Goal: Task Accomplishment & Management: Use online tool/utility

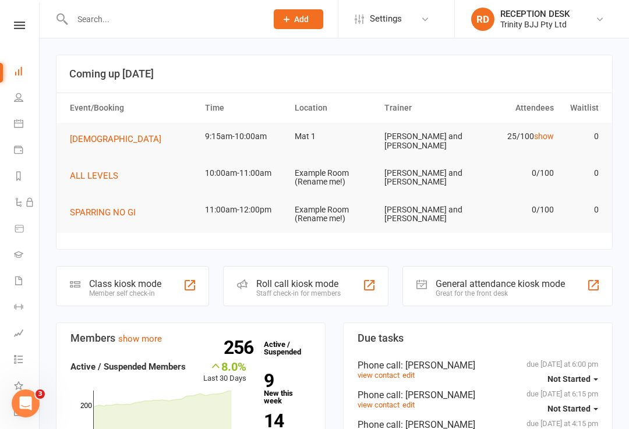
click at [106, 281] on div "Class kiosk mode" at bounding box center [125, 283] width 72 height 11
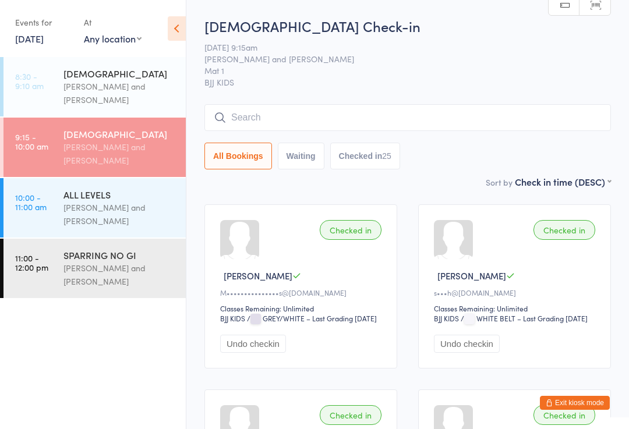
click at [48, 150] on time "9:15 - 10:00 am" at bounding box center [31, 141] width 33 height 19
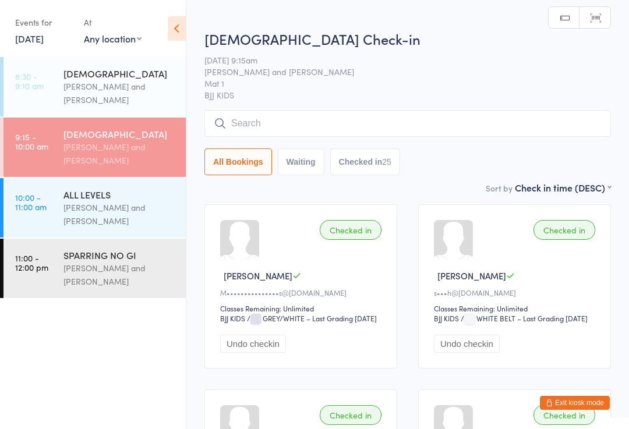
click at [514, 136] on input "search" at bounding box center [407, 123] width 406 height 27
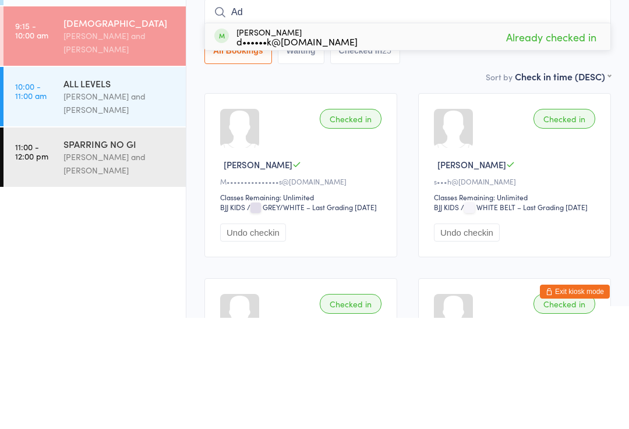
type input "A"
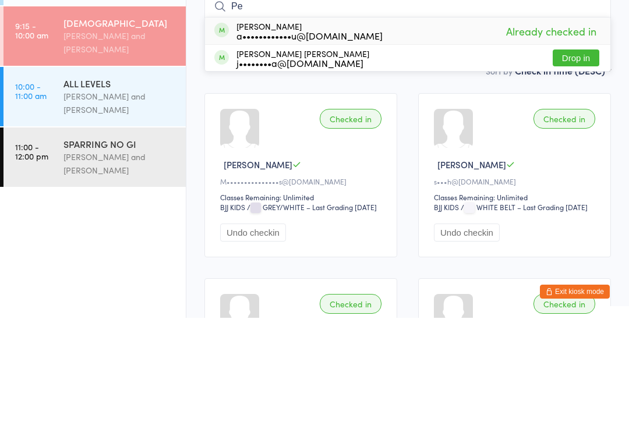
type input "P"
type input "B"
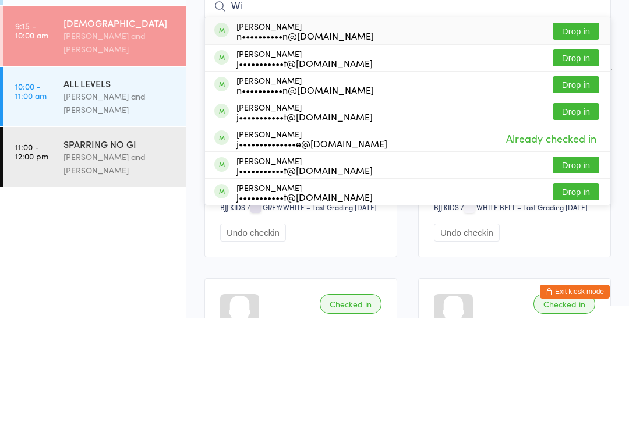
type input "W"
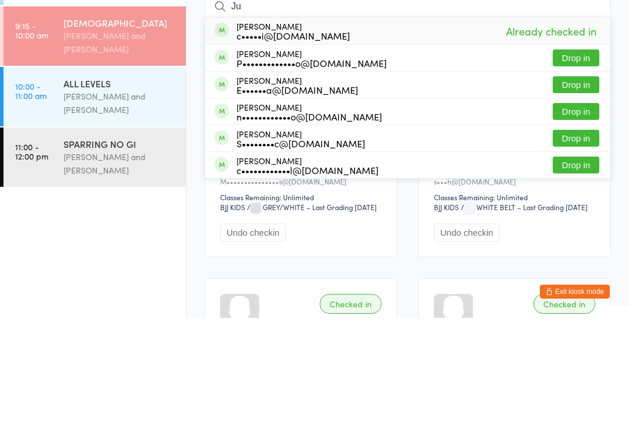
type input "J"
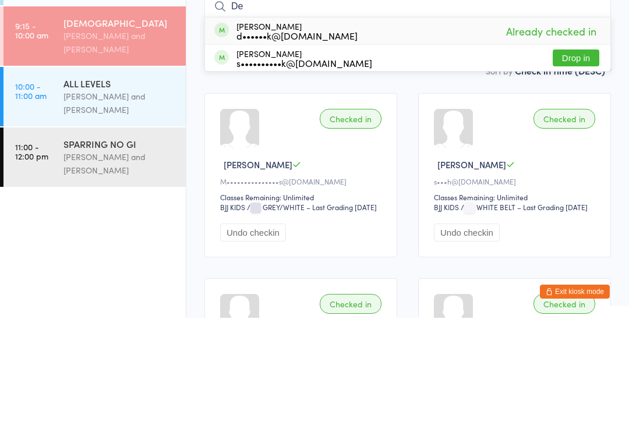
type input "D"
type input "C"
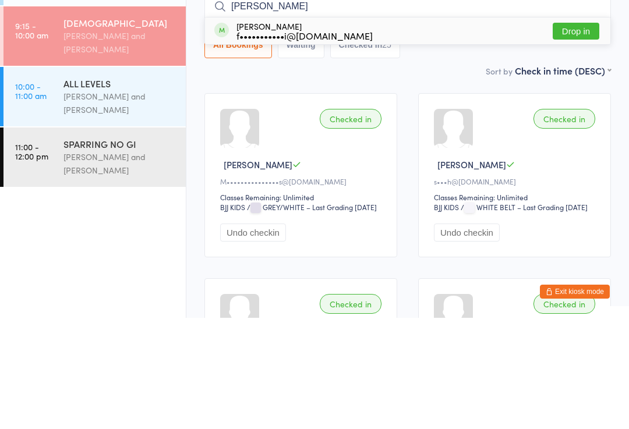
type input "Terry"
click at [578, 134] on button "Drop in" at bounding box center [575, 142] width 47 height 17
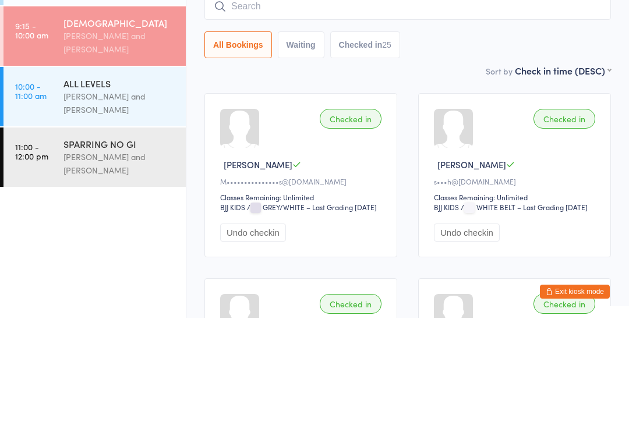
scroll to position [111, 0]
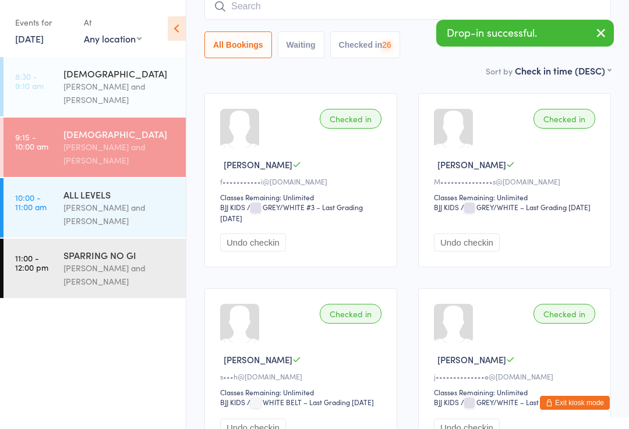
click at [416, 9] on input "search" at bounding box center [407, 6] width 406 height 27
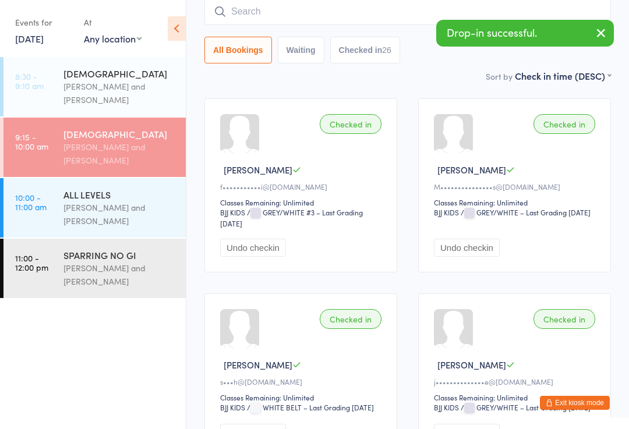
scroll to position [105, 0]
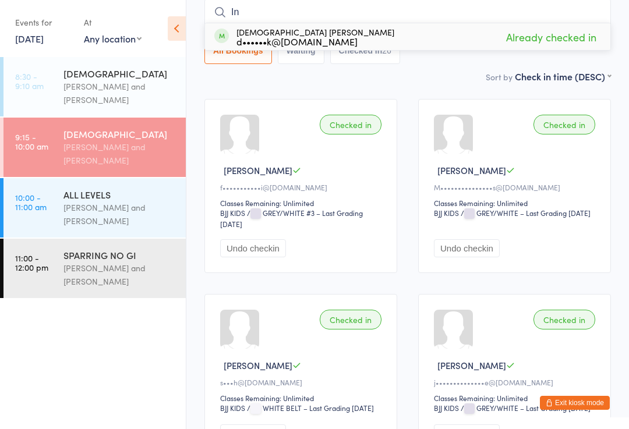
type input "I"
click at [598, 235] on div "Checked in Sophie D M•••••••••••••••s@gmail.com Classes Remaining: Unlimited BJ…" at bounding box center [514, 186] width 193 height 174
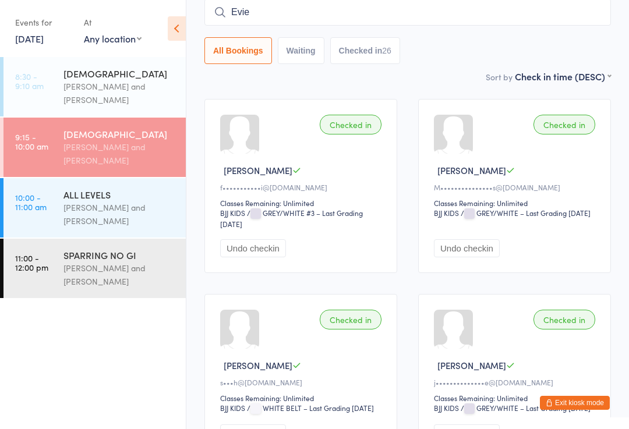
click at [466, 15] on input "Evie" at bounding box center [407, 12] width 406 height 27
type input "E"
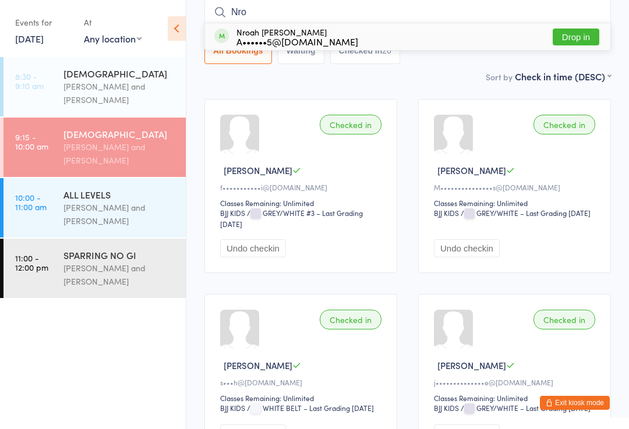
type input "Nro"
click at [576, 39] on button "Drop in" at bounding box center [575, 37] width 47 height 17
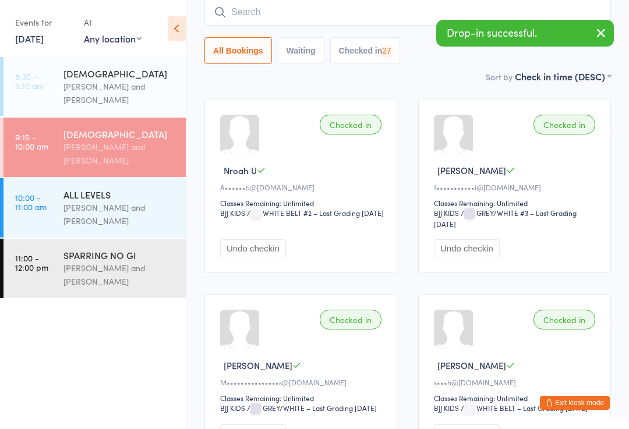
click at [413, 18] on input "search" at bounding box center [407, 12] width 406 height 27
type input "M"
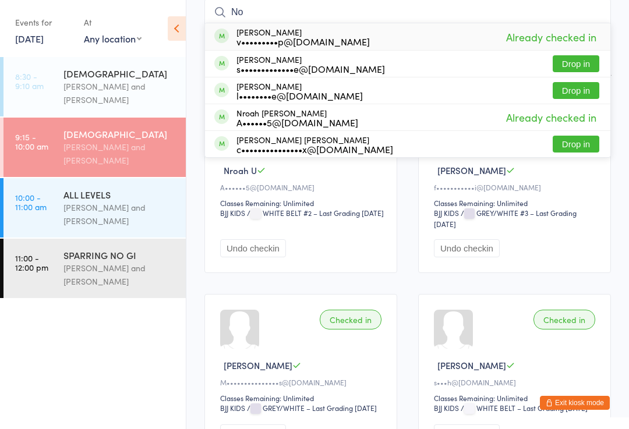
type input "N"
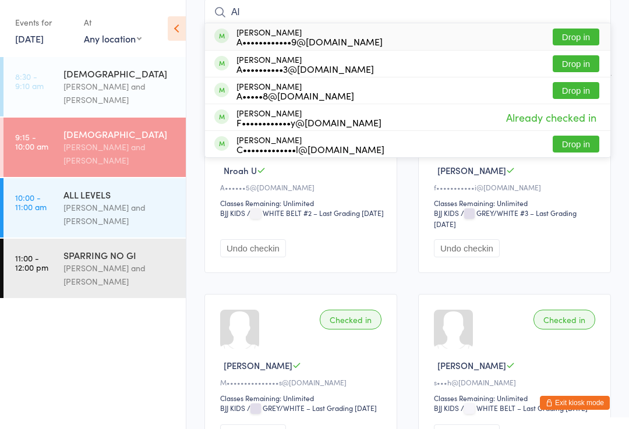
type input "A"
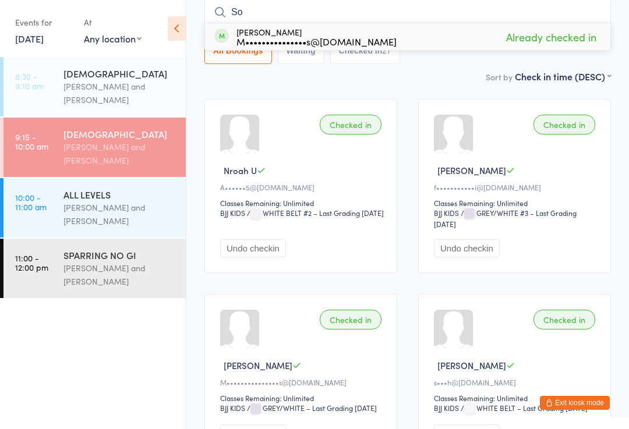
type input "S"
type input "Finle"
click at [578, 37] on button "Drop in" at bounding box center [575, 37] width 47 height 17
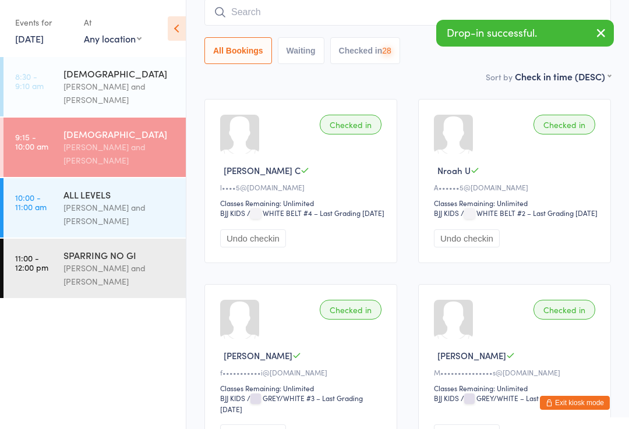
click at [372, 19] on input "search" at bounding box center [407, 12] width 406 height 27
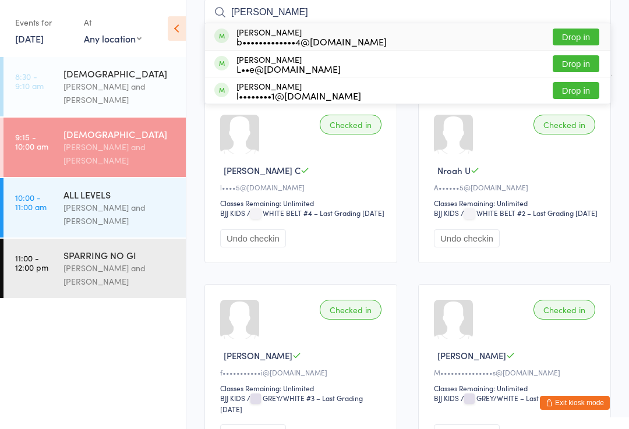
type input "Lukas"
click at [588, 36] on button "Drop in" at bounding box center [575, 37] width 47 height 17
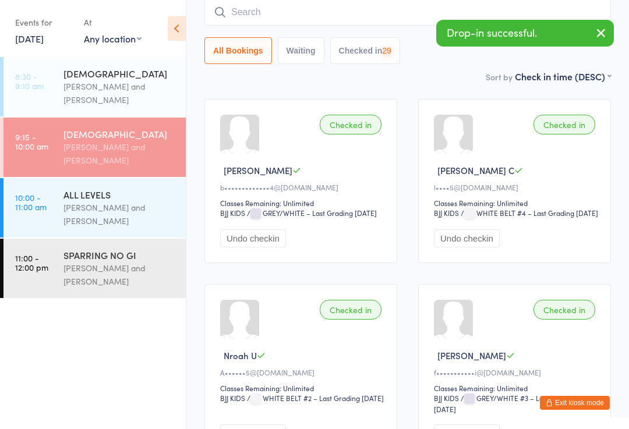
click at [338, 8] on input "search" at bounding box center [407, 12] width 406 height 27
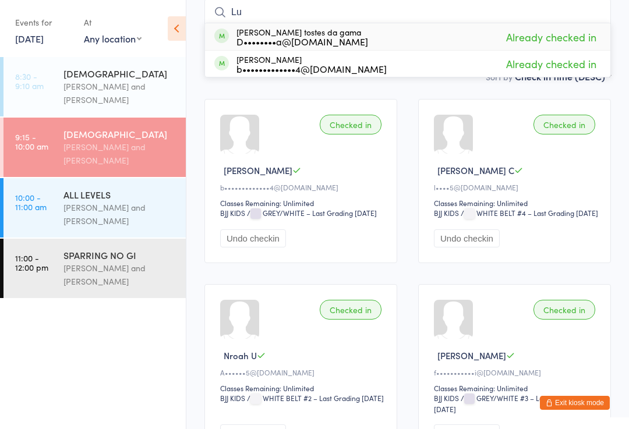
type input "L"
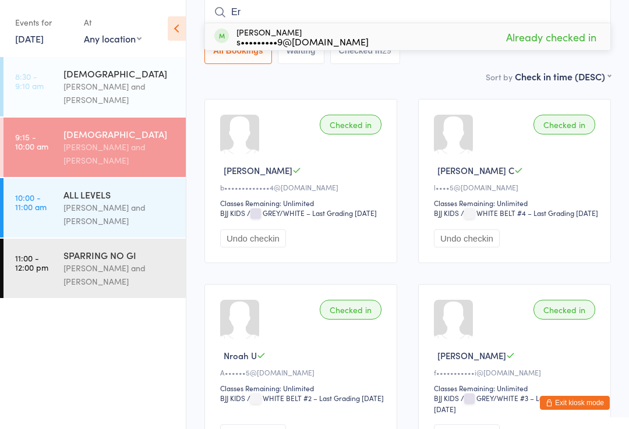
type input "E"
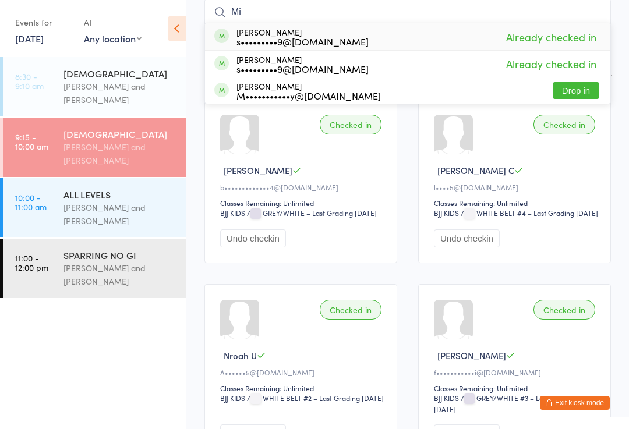
type input "M"
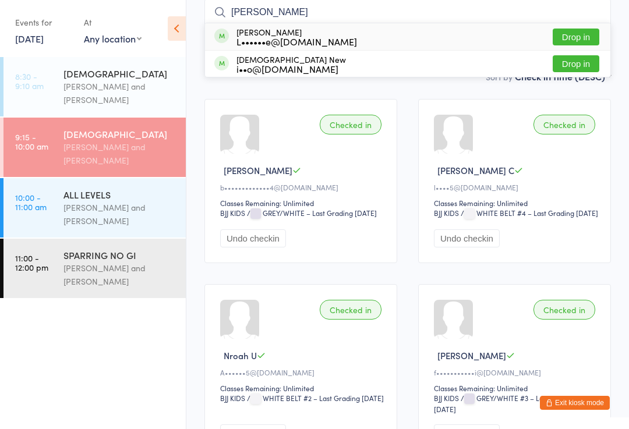
type input "Tristan"
click at [576, 36] on button "Drop in" at bounding box center [575, 37] width 47 height 17
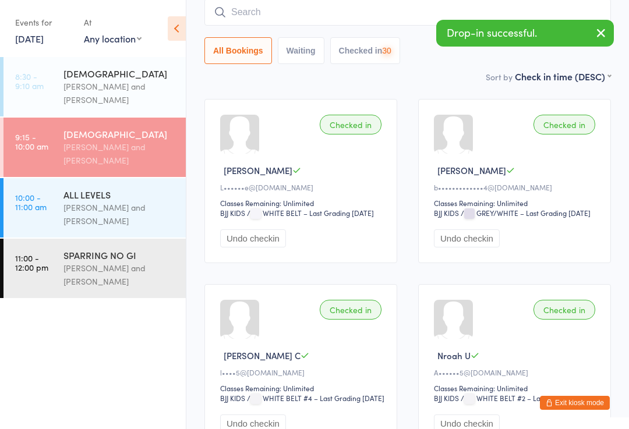
click at [397, 18] on input "search" at bounding box center [407, 12] width 406 height 27
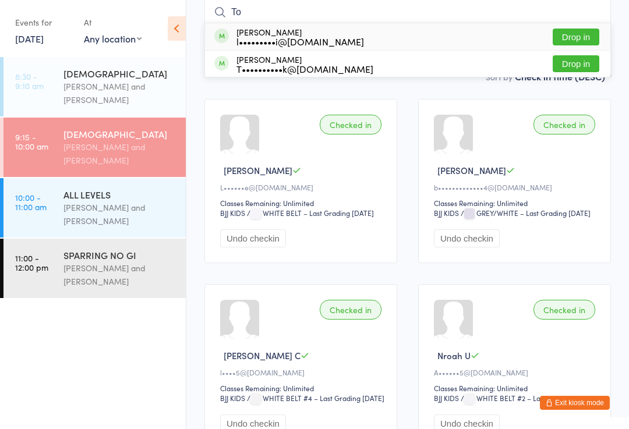
type input "T"
type input "Thoma"
click at [578, 62] on button "Drop in" at bounding box center [575, 63] width 47 height 17
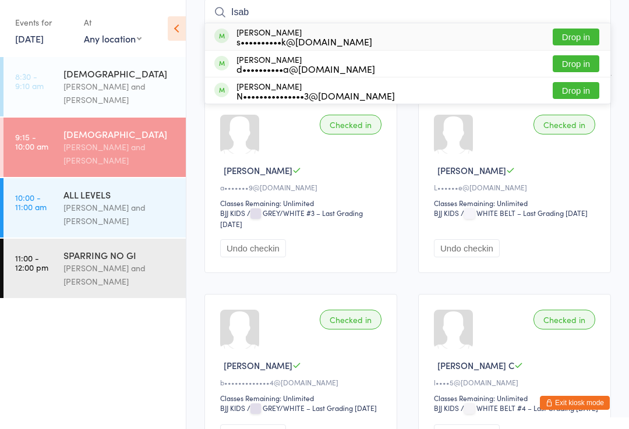
type input "Isab"
click at [584, 32] on button "Drop in" at bounding box center [575, 37] width 47 height 17
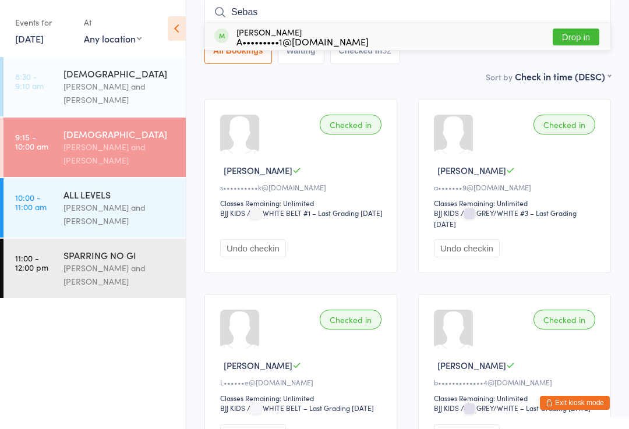
type input "Sebas"
click at [604, 33] on div "Sebastian Arrisueno A•••••••••1@outlook.com Drop in" at bounding box center [407, 36] width 405 height 27
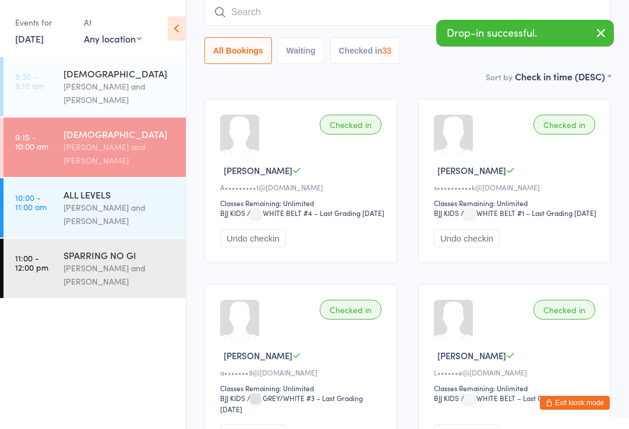
click at [395, 17] on input "search" at bounding box center [407, 12] width 406 height 27
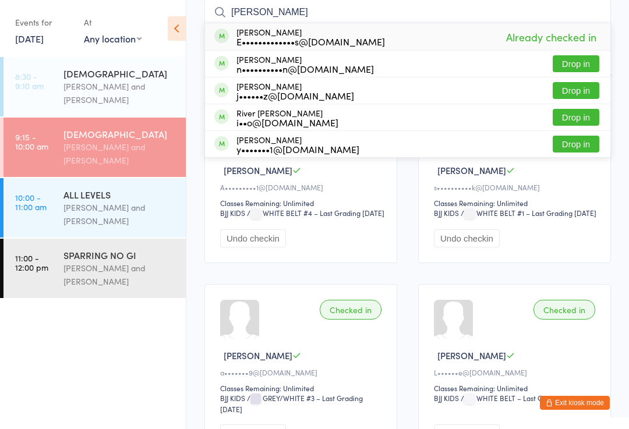
type input "James"
click at [577, 65] on button "Drop in" at bounding box center [575, 63] width 47 height 17
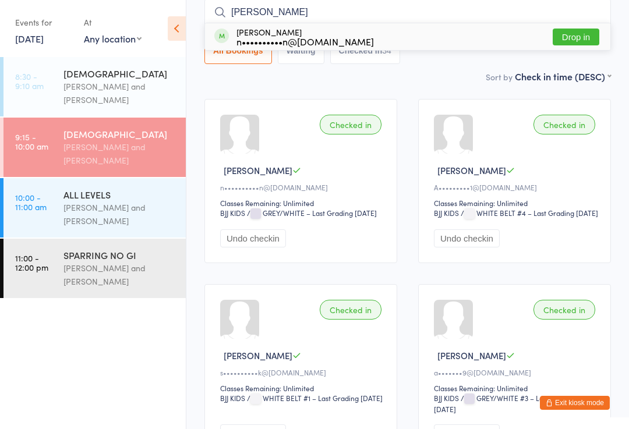
type input "George"
click at [588, 39] on button "Drop in" at bounding box center [575, 37] width 47 height 17
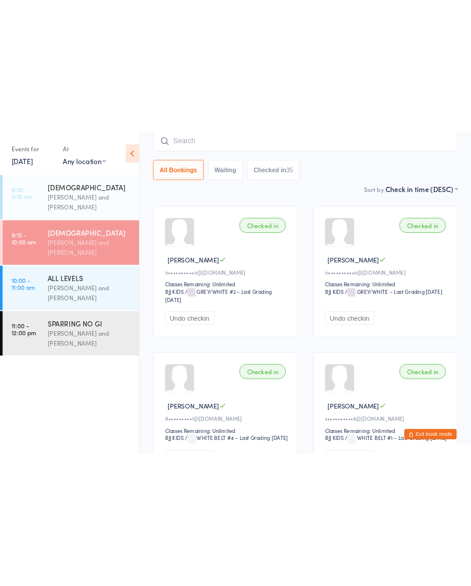
scroll to position [0, 0]
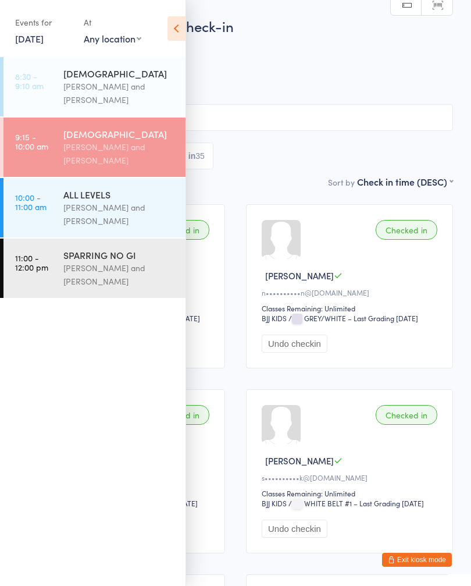
click at [177, 30] on icon at bounding box center [177, 28] width 18 height 24
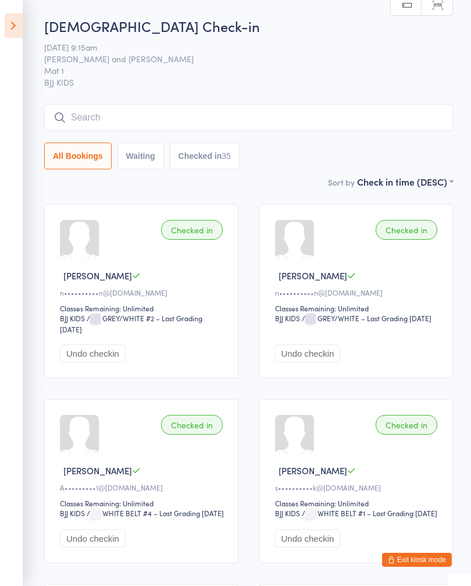
click at [417, 428] on button "Exit kiosk mode" at bounding box center [417, 560] width 70 height 14
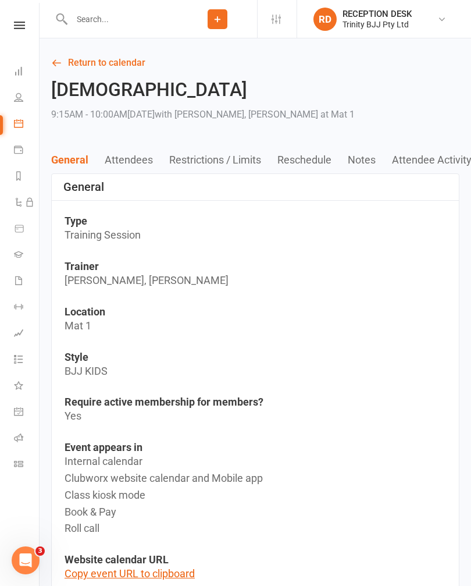
click at [16, 258] on icon at bounding box center [18, 254] width 9 height 9
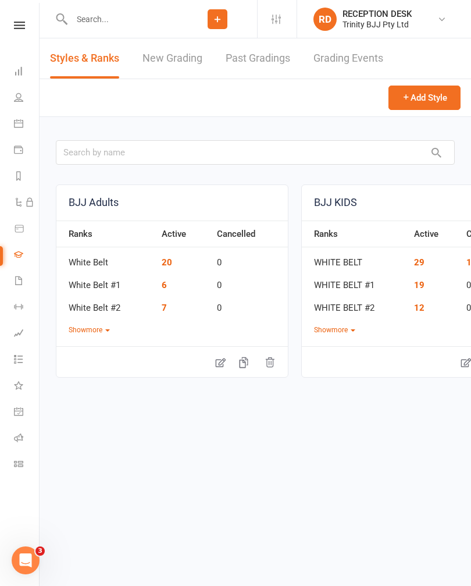
click at [172, 44] on link "New Grading" at bounding box center [173, 58] width 60 height 40
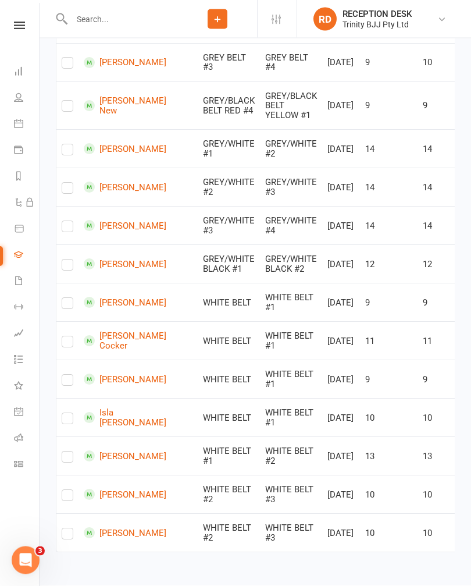
scroll to position [728, 0]
click at [68, 191] on label at bounding box center [68, 191] width 12 height 0
click at [68, 183] on input "checkbox" at bounding box center [68, 183] width 12 height 0
checkbox input "true"
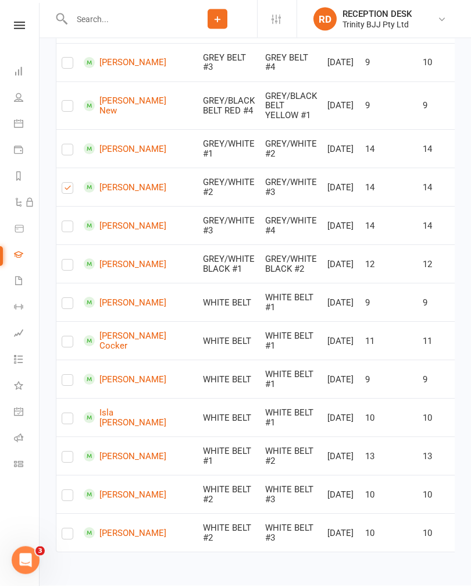
click at [73, 414] on input "checkbox" at bounding box center [68, 414] width 12 height 0
checkbox input "true"
